Goal: Task Accomplishment & Management: Complete application form

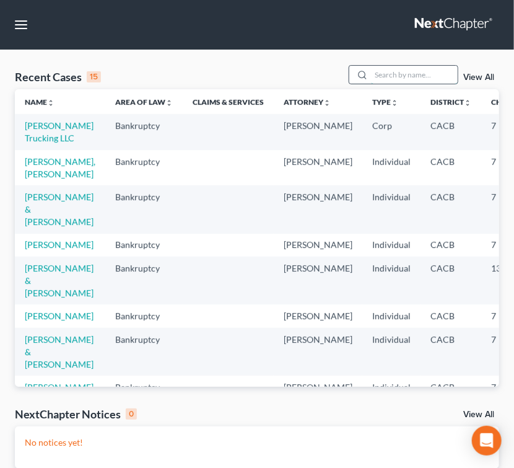
click at [390, 74] on input "search" at bounding box center [414, 75] width 87 height 18
type input "[PERSON_NAME]"
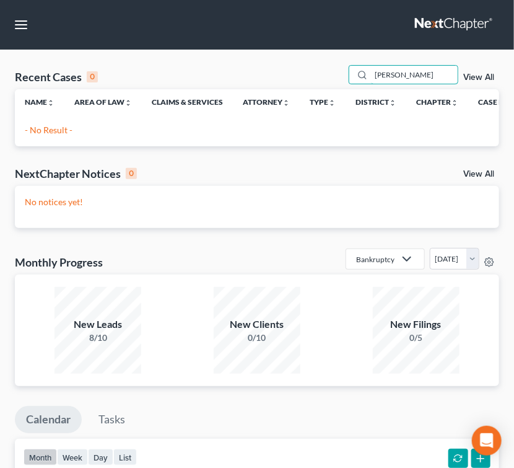
drag, startPoint x: 337, startPoint y: 65, endPoint x: 187, endPoint y: 66, distance: 150.0
click at [187, 66] on div "Recent Cases 0 SHELIA View All" at bounding box center [257, 77] width 485 height 24
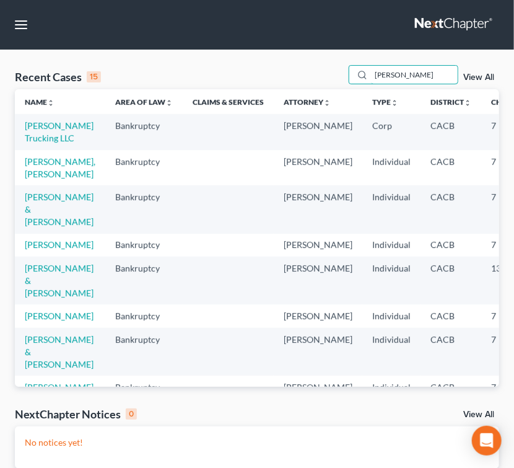
type input "SHEILA"
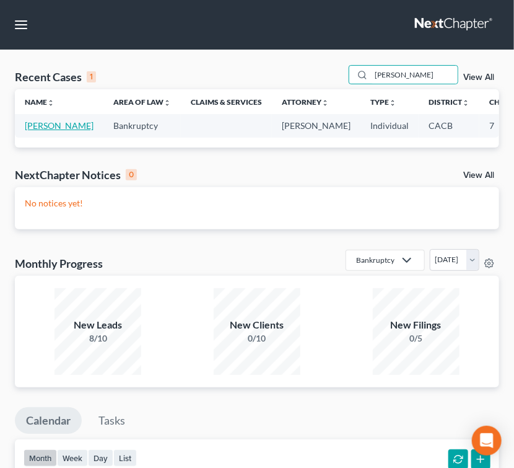
click at [35, 131] on link "[PERSON_NAME]" at bounding box center [59, 125] width 69 height 11
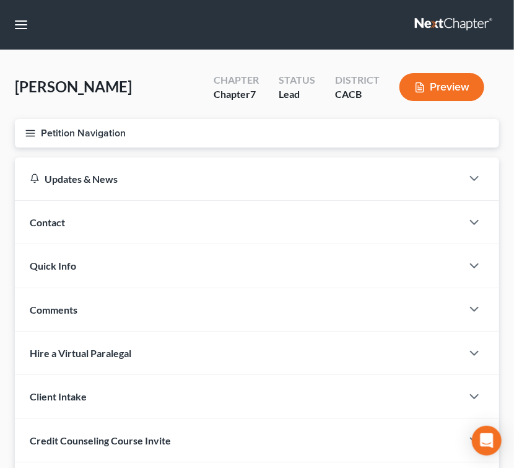
click at [34, 134] on icon "button" at bounding box center [30, 133] width 11 height 11
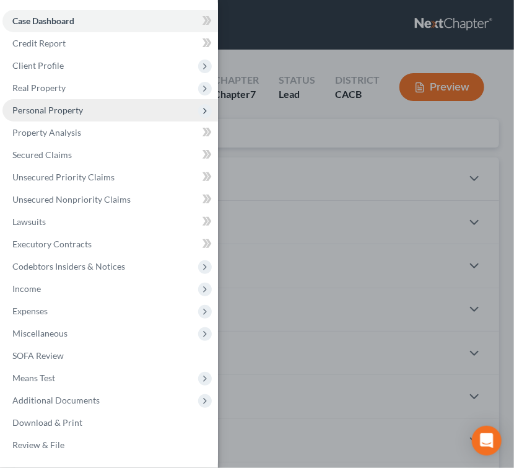
click at [99, 112] on span "Personal Property" at bounding box center [110, 110] width 216 height 22
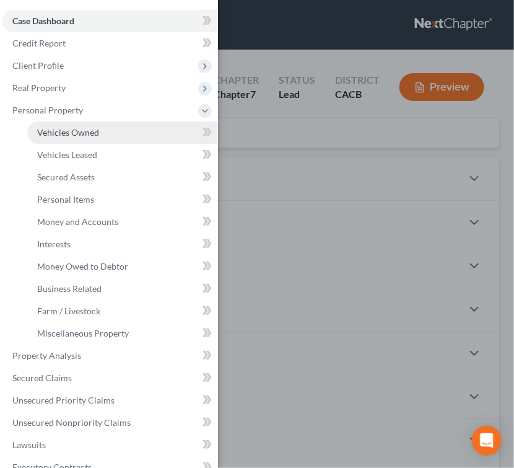
click at [121, 136] on link "Vehicles Owned" at bounding box center [122, 132] width 191 height 22
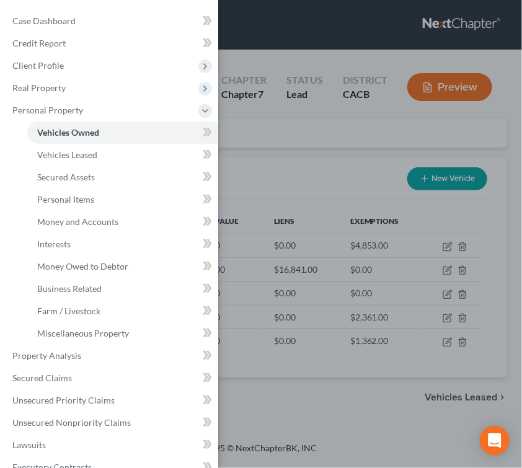
click at [366, 161] on div "Case Dashboard Payments Invoices Payments Payments Credit Report Client Profile" at bounding box center [261, 234] width 522 height 468
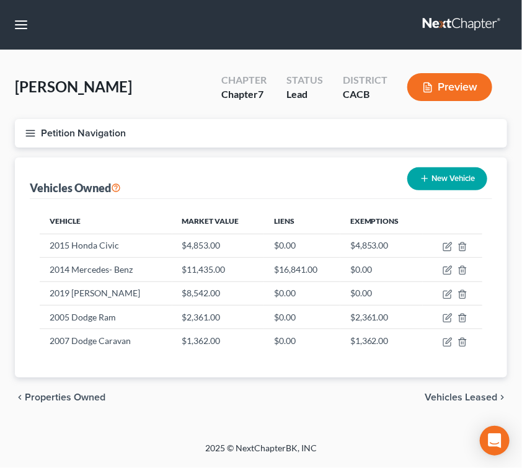
click at [28, 126] on button "Petition Navigation" at bounding box center [261, 133] width 492 height 29
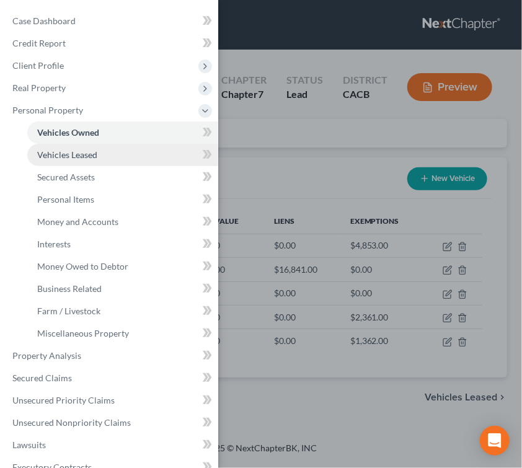
click at [104, 154] on link "Vehicles Leased" at bounding box center [122, 155] width 191 height 22
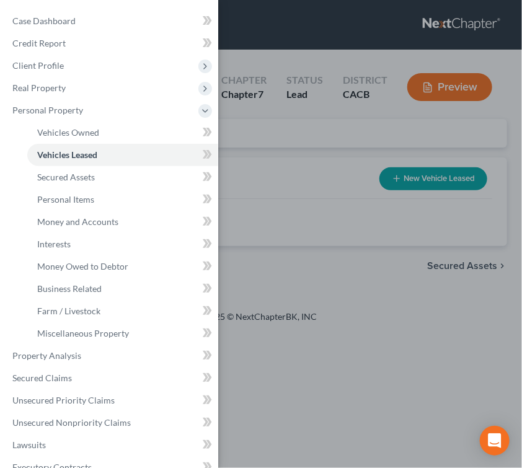
click at [281, 128] on div "Case Dashboard Payments Invoices Payments Payments Credit Report Client Profile" at bounding box center [261, 234] width 522 height 468
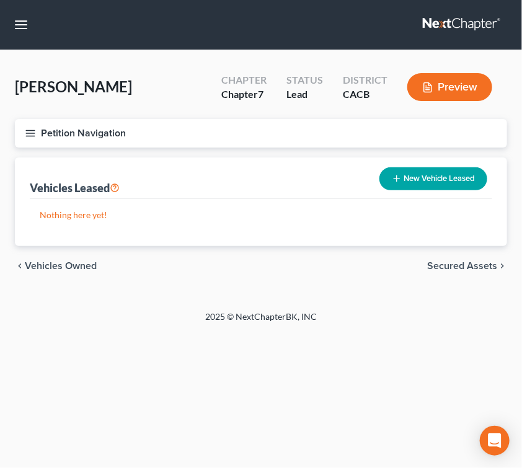
click at [40, 130] on button "Petition Navigation" at bounding box center [261, 133] width 492 height 29
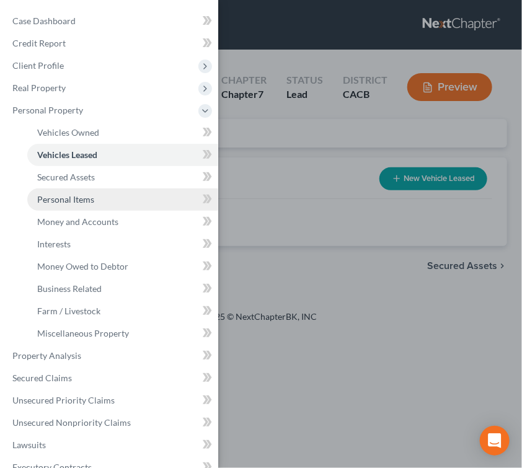
click at [95, 199] on link "Personal Items" at bounding box center [122, 199] width 191 height 22
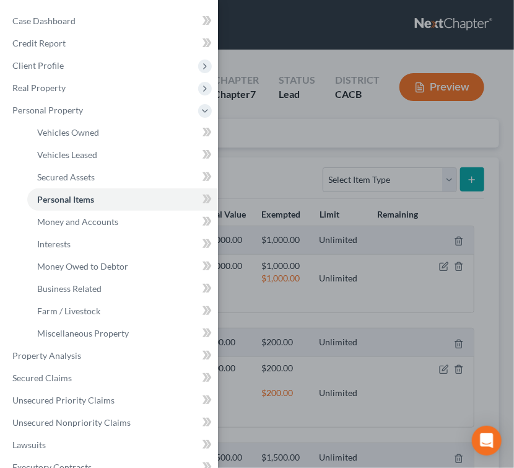
click at [275, 172] on div "Case Dashboard Payments Invoices Payments Payments Credit Report Client Profile" at bounding box center [257, 234] width 514 height 468
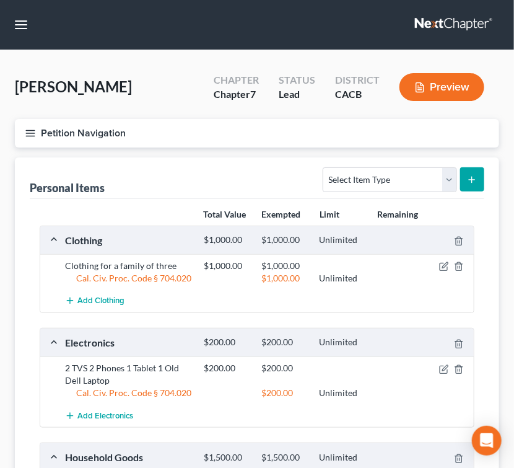
click at [27, 134] on icon "button" at bounding box center [30, 133] width 11 height 11
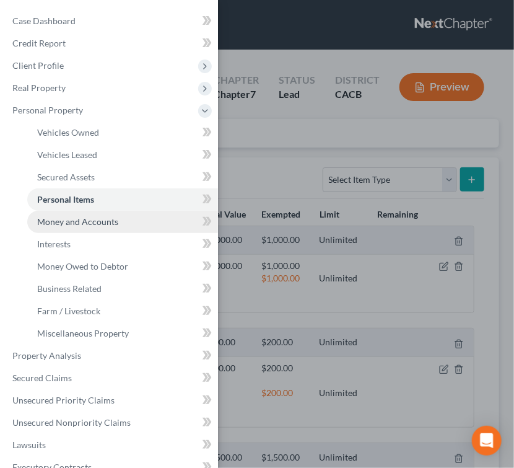
click at [132, 219] on link "Money and Accounts" at bounding box center [122, 222] width 191 height 22
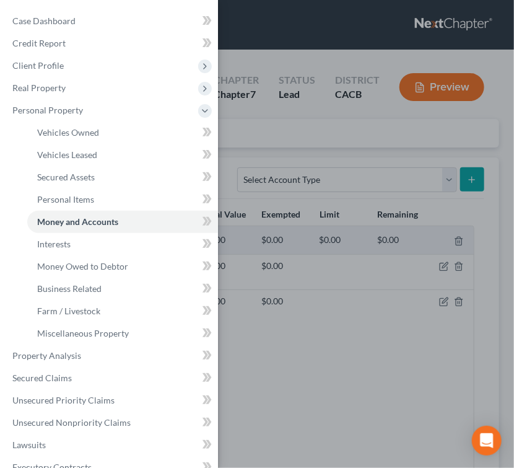
click at [358, 295] on div "Case Dashboard Payments Invoices Payments Payments Credit Report Client Profile" at bounding box center [257, 234] width 514 height 468
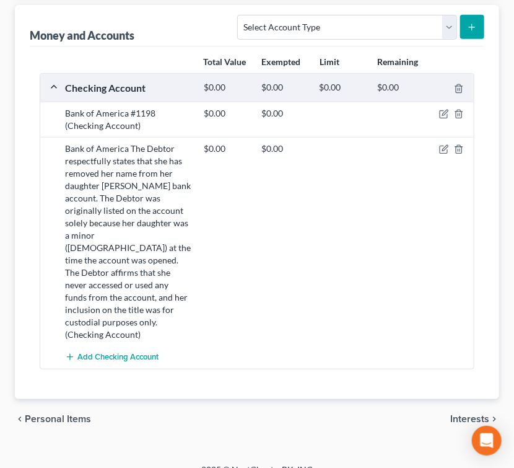
scroll to position [156, 0]
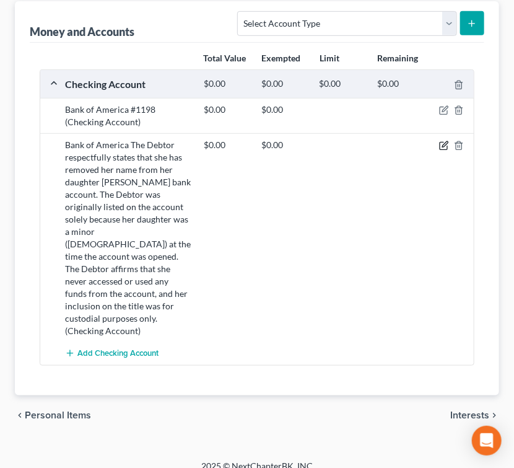
click at [445, 142] on icon "button" at bounding box center [445, 145] width 6 height 6
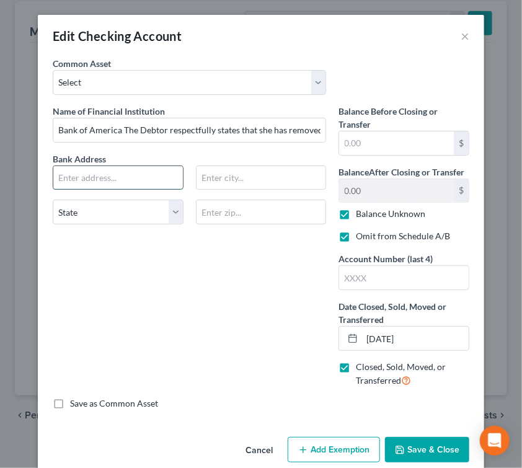
click at [161, 175] on input "text" at bounding box center [118, 178] width 130 height 24
type input "p"
type input "PO BOX 25118"
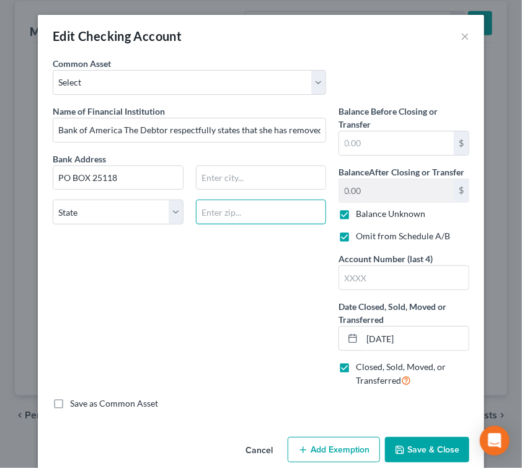
click at [232, 217] on input "text" at bounding box center [261, 212] width 131 height 25
type input "33622"
click at [272, 292] on div "Name of Financial Institution * Bank of America The Debtor respectfully states …" at bounding box center [189, 251] width 286 height 292
type input "Tampa"
select select "9"
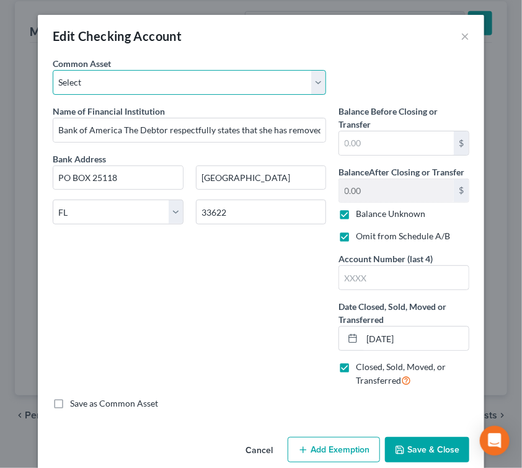
click at [154, 74] on select "Select Union Bank #3106 Bank of America #2997 CHASE Wells Fargo #7849 Wells Far…" at bounding box center [189, 82] width 273 height 25
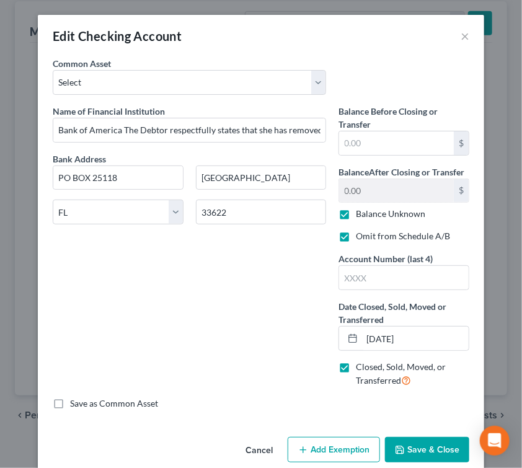
click at [438, 446] on button "Save & Close" at bounding box center [427, 450] width 84 height 26
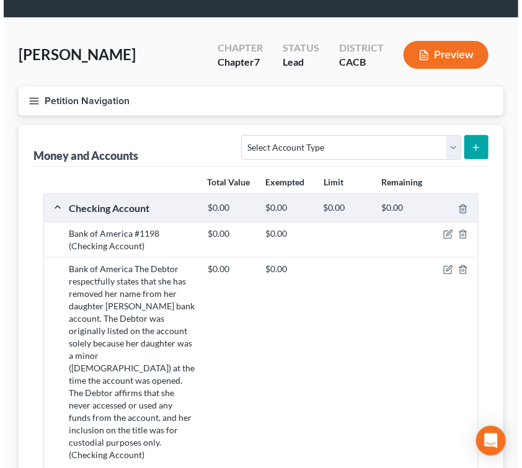
scroll to position [0, 0]
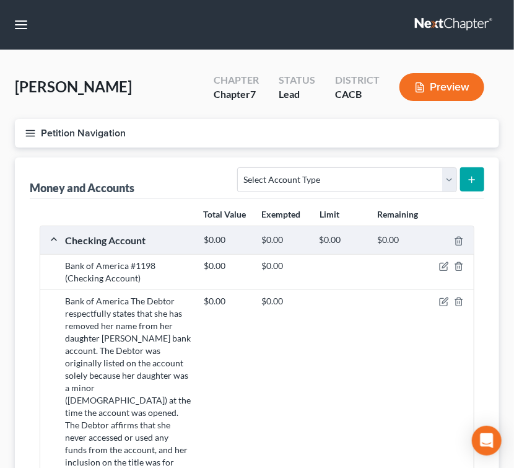
click at [451, 260] on div at bounding box center [452, 266] width 46 height 12
click at [442, 266] on icon "button" at bounding box center [444, 267] width 10 height 10
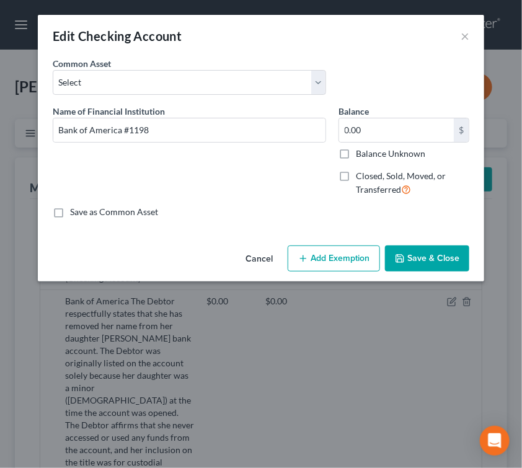
click at [371, 59] on div "Common Asset Select Union Bank #3106 Bank of America #2997 CHASE Wells Fargo #7…" at bounding box center [260, 81] width 429 height 48
click at [432, 130] on input "0.00" at bounding box center [396, 130] width 115 height 24
type input "898.00"
click at [335, 249] on button "Add Exemption" at bounding box center [334, 258] width 92 height 26
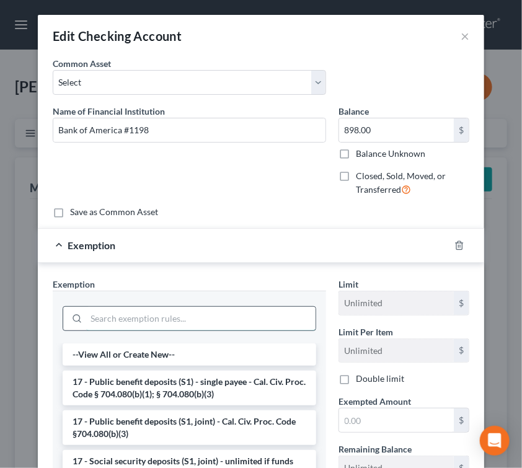
click at [155, 313] on input "search" at bounding box center [200, 319] width 229 height 24
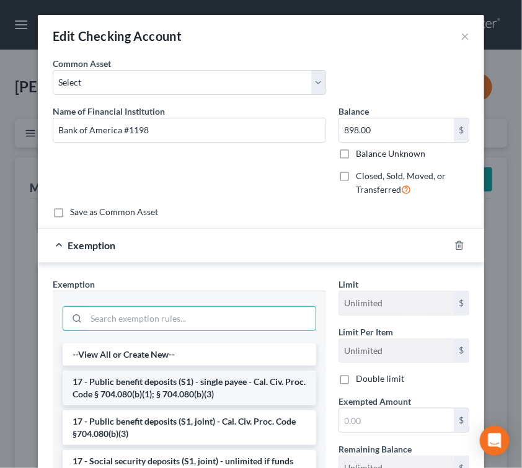
click at [198, 388] on li "17 - Public benefit deposits (S1) - single payee - Cal. Civ. Proc. Code § 704.0…" at bounding box center [189, 388] width 253 height 35
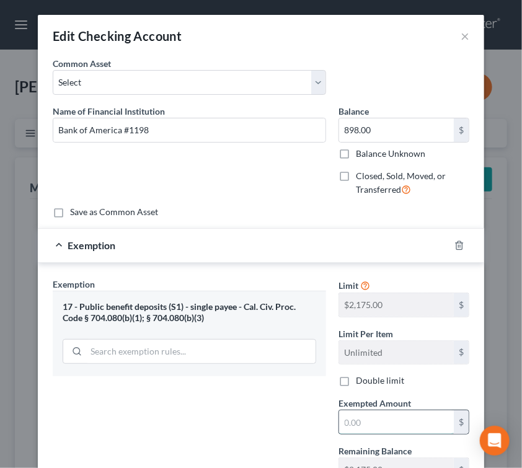
drag, startPoint x: 382, startPoint y: 416, endPoint x: 387, endPoint y: 429, distance: 13.3
click at [387, 429] on input "text" at bounding box center [396, 422] width 115 height 24
click at [390, 424] on input "text" at bounding box center [396, 422] width 115 height 24
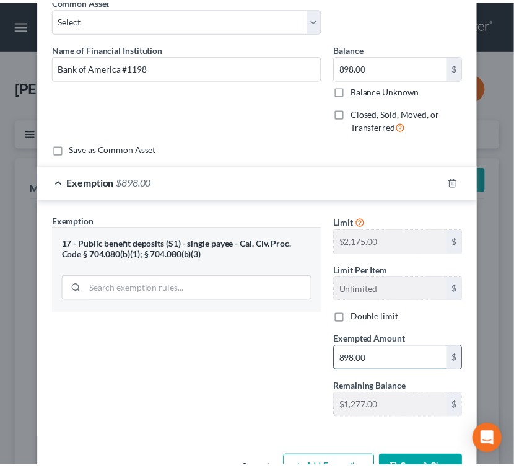
scroll to position [100, 0]
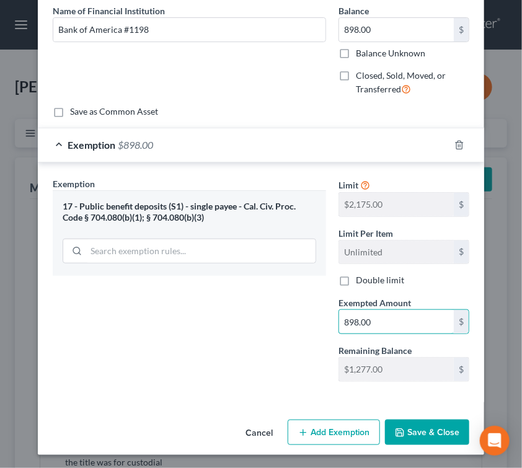
type input "898.00"
click at [410, 441] on button "Save & Close" at bounding box center [427, 433] width 84 height 26
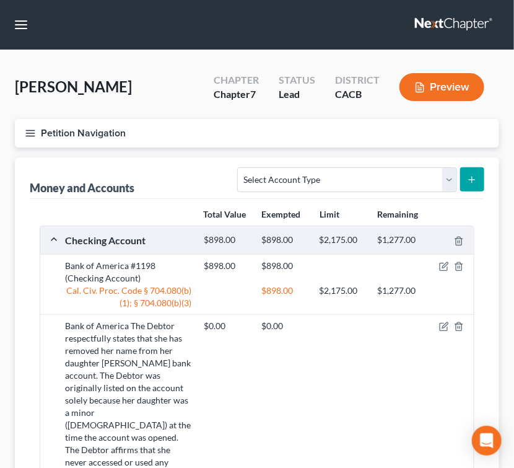
click at [30, 130] on line "button" at bounding box center [30, 130] width 9 height 0
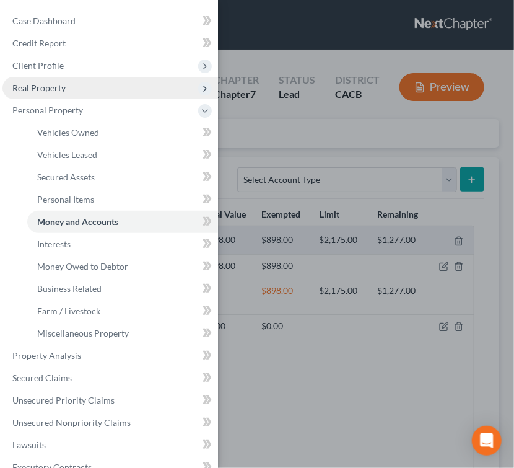
click at [102, 82] on span "Real Property" at bounding box center [110, 88] width 216 height 22
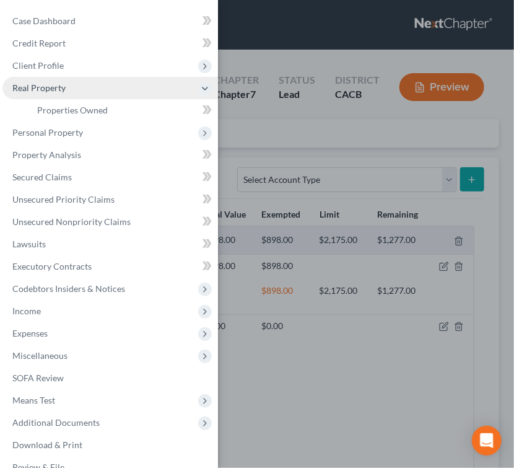
click at [102, 82] on span "Real Property" at bounding box center [110, 88] width 216 height 22
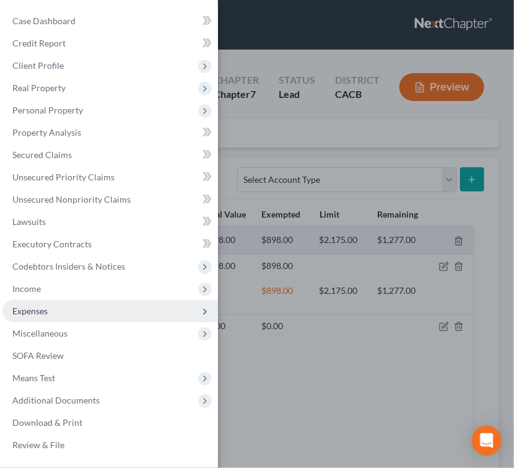
click at [39, 309] on span "Expenses" at bounding box center [29, 311] width 35 height 11
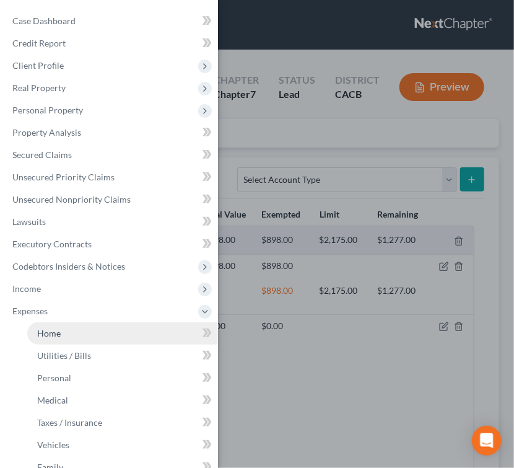
click at [86, 330] on link "Home" at bounding box center [122, 333] width 191 height 22
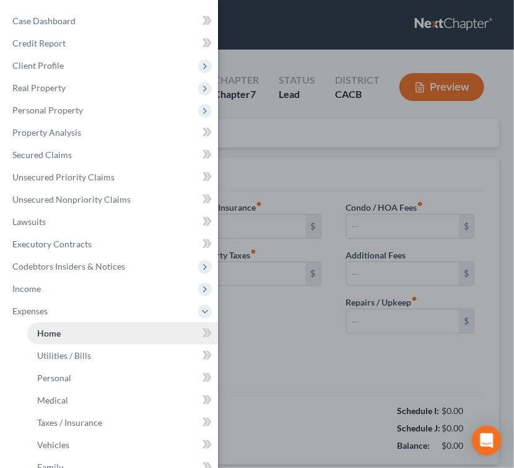
type input "3,102.00"
type input "0.00"
radio input "true"
type input "0.00"
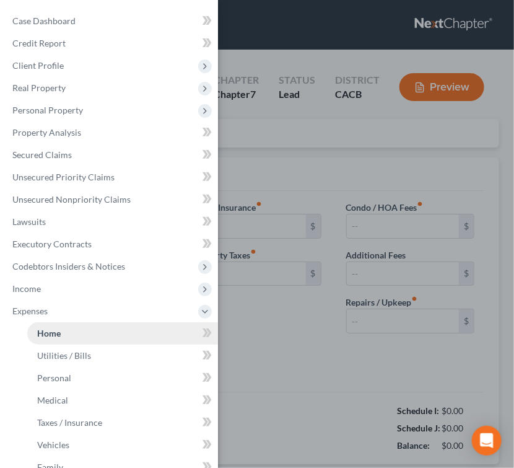
type input "0.00"
click at [270, 348] on div "Case Dashboard Payments Invoices Payments Payments Credit Report Client Profile" at bounding box center [257, 234] width 514 height 468
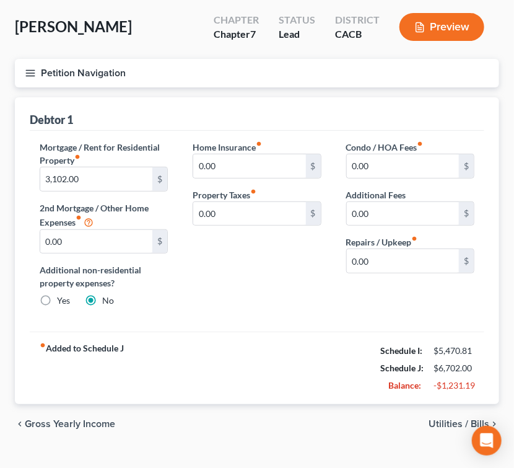
scroll to position [82, 0]
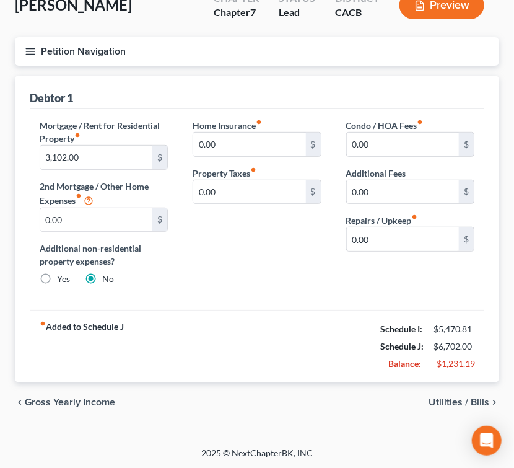
click at [38, 46] on button "Petition Navigation" at bounding box center [257, 51] width 485 height 29
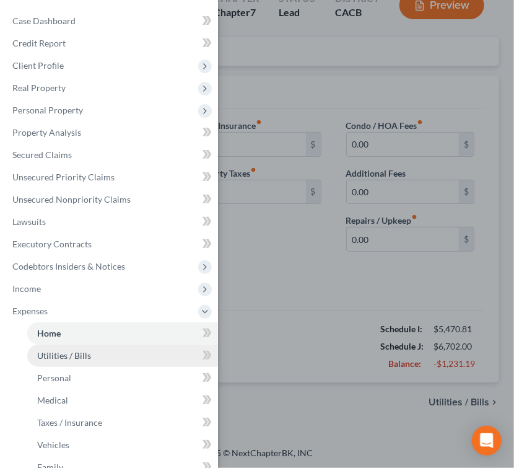
click at [89, 362] on link "Utilities / Bills" at bounding box center [122, 356] width 191 height 22
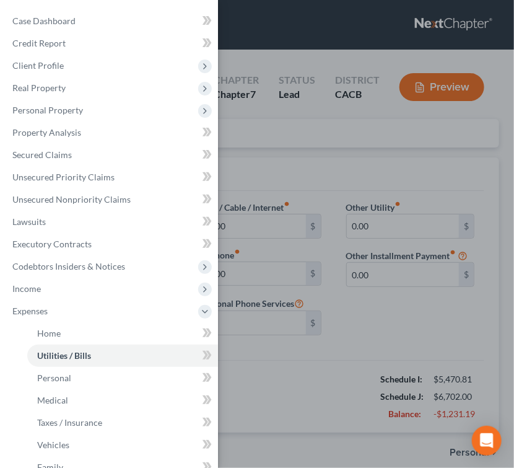
click at [377, 299] on div "Case Dashboard Payments Invoices Payments Payments Credit Report Client Profile" at bounding box center [257, 234] width 514 height 468
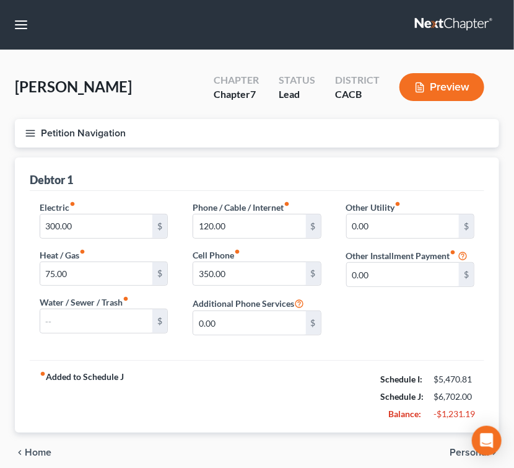
click at [35, 128] on icon "button" at bounding box center [30, 133] width 11 height 11
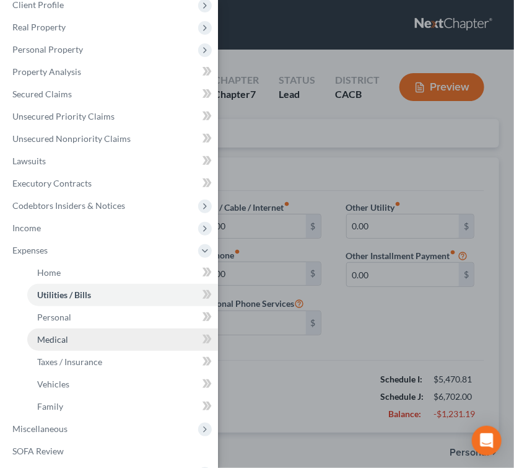
scroll to position [82, 0]
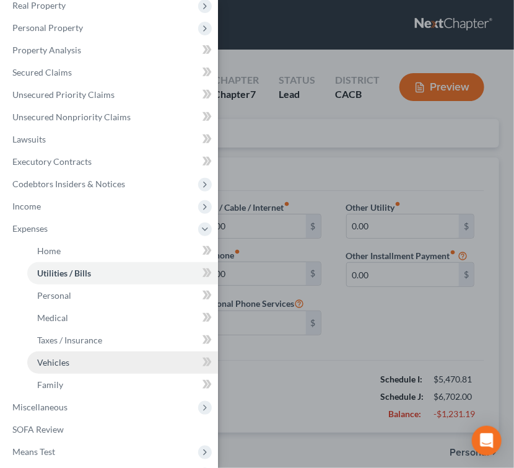
click at [89, 364] on link "Vehicles" at bounding box center [122, 362] width 191 height 22
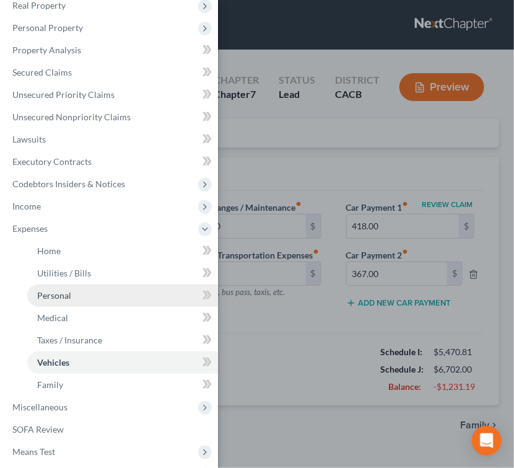
click at [108, 306] on link "Personal" at bounding box center [122, 295] width 191 height 22
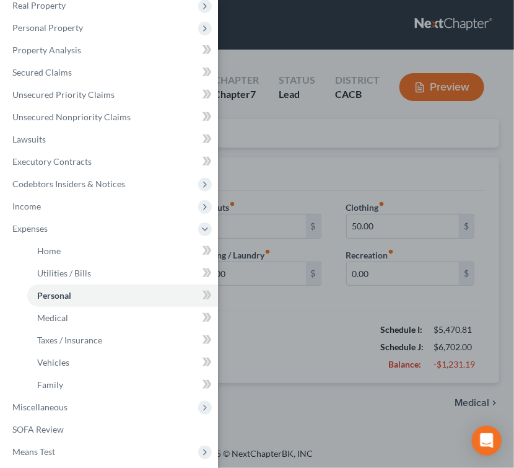
click at [269, 325] on div "Case Dashboard Payments Invoices Payments Payments Credit Report Client Profile" at bounding box center [257, 234] width 514 height 468
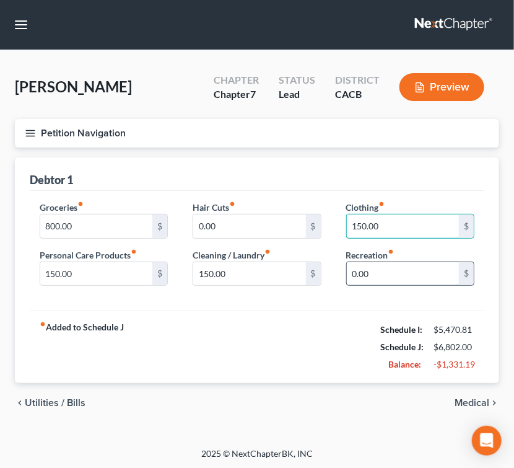
type input "150.00"
click at [349, 280] on input "0.00" at bounding box center [403, 274] width 112 height 24
click at [400, 271] on input "0.00" at bounding box center [403, 274] width 112 height 24
drag, startPoint x: 395, startPoint y: 271, endPoint x: 339, endPoint y: 274, distance: 56.4
click at [339, 274] on div "Clothing fiber_manual_record 150.00 $ Recreation fiber_manual_record 0.00 $" at bounding box center [410, 248] width 153 height 95
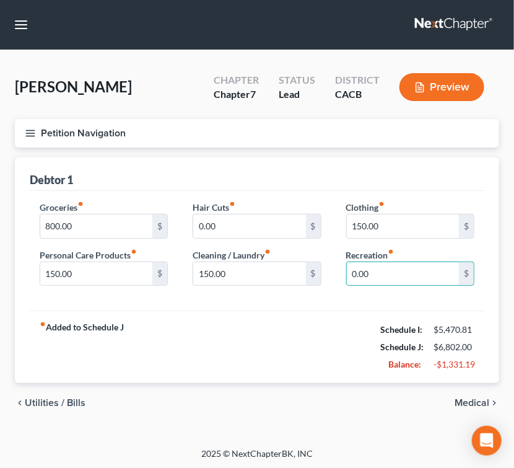
click at [338, 253] on div "Clothing fiber_manual_record 150.00 $ Recreation fiber_manual_record 0.00 $" at bounding box center [410, 248] width 153 height 95
click at [391, 232] on input "150.00" at bounding box center [403, 226] width 112 height 24
click at [28, 130] on icon "button" at bounding box center [30, 133] width 11 height 11
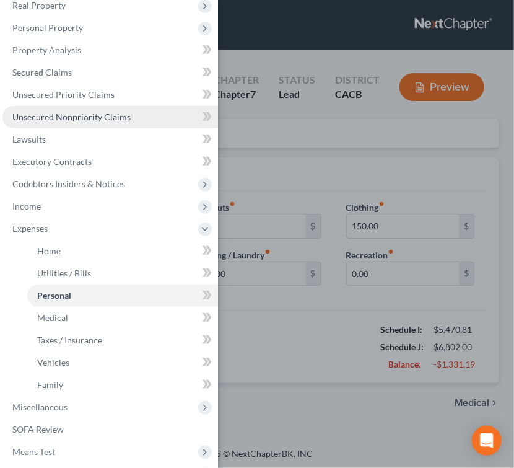
click at [69, 117] on span "Unsecured Nonpriority Claims" at bounding box center [71, 117] width 118 height 11
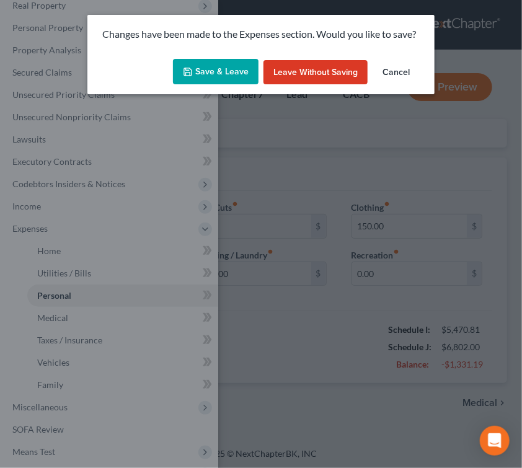
click at [210, 78] on button "Save & Leave" at bounding box center [216, 72] width 86 height 26
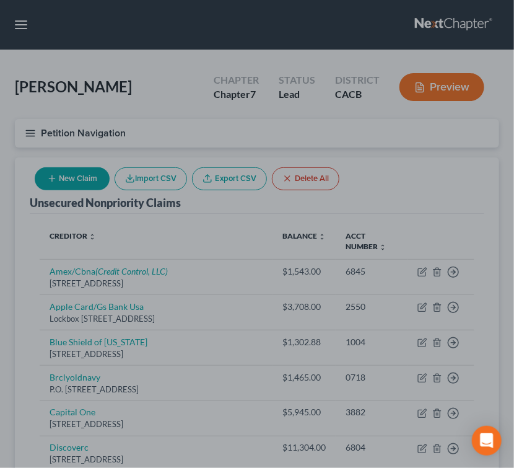
click at [246, 120] on div at bounding box center [257, 234] width 514 height 468
